Goal: Navigation & Orientation: Find specific page/section

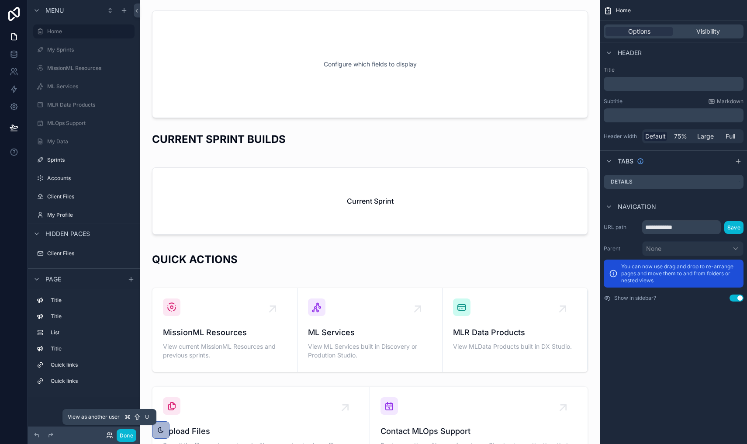
click at [109, 436] on icon at bounding box center [109, 434] width 7 height 7
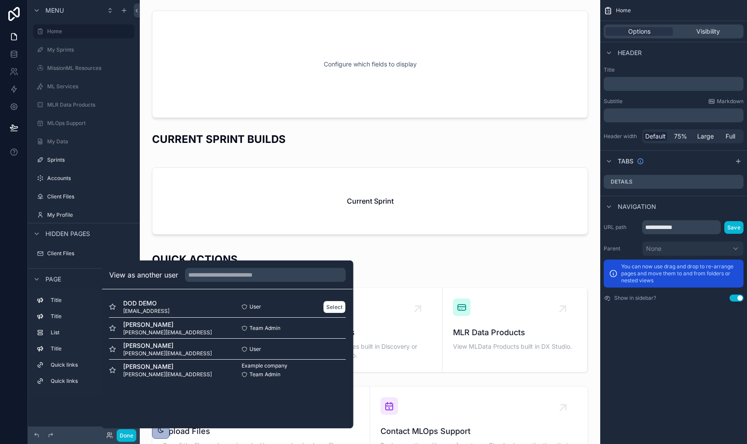
click at [129, 310] on span "dod_demo@polydelta.ai" at bounding box center [146, 310] width 46 height 7
click at [328, 305] on button "Select" at bounding box center [334, 306] width 23 height 13
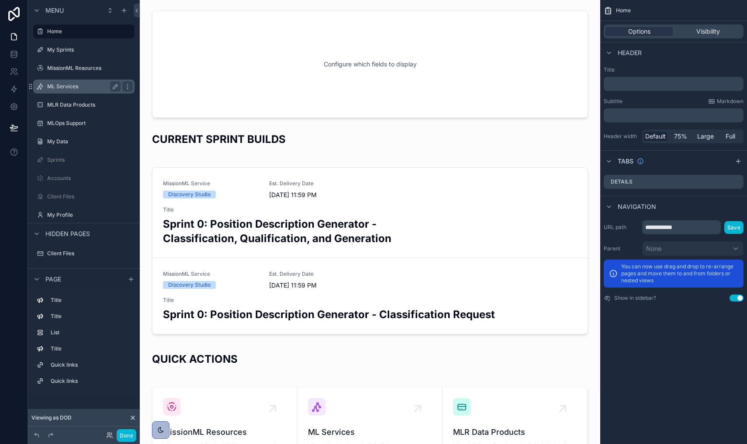
click at [73, 88] on label "ML Services" at bounding box center [82, 86] width 70 height 7
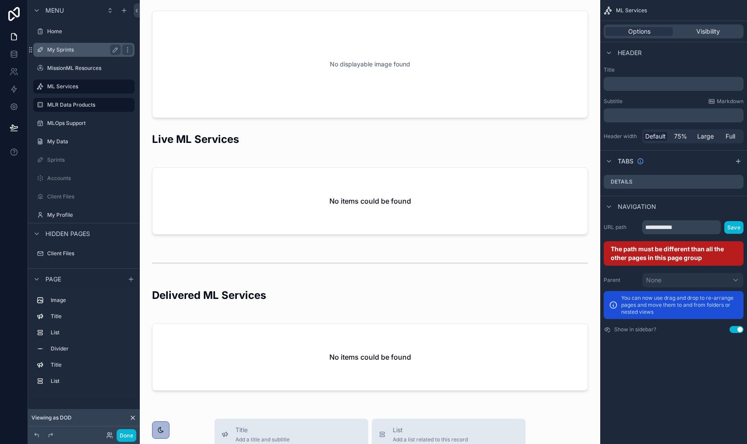
click at [65, 50] on label "My Sprints" at bounding box center [82, 49] width 70 height 7
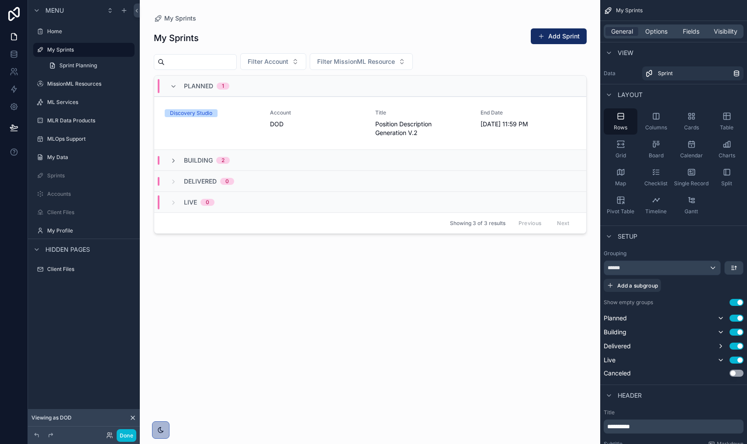
click at [164, 163] on div "Building 2" at bounding box center [199, 160] width 81 height 9
